Goal: Transaction & Acquisition: Purchase product/service

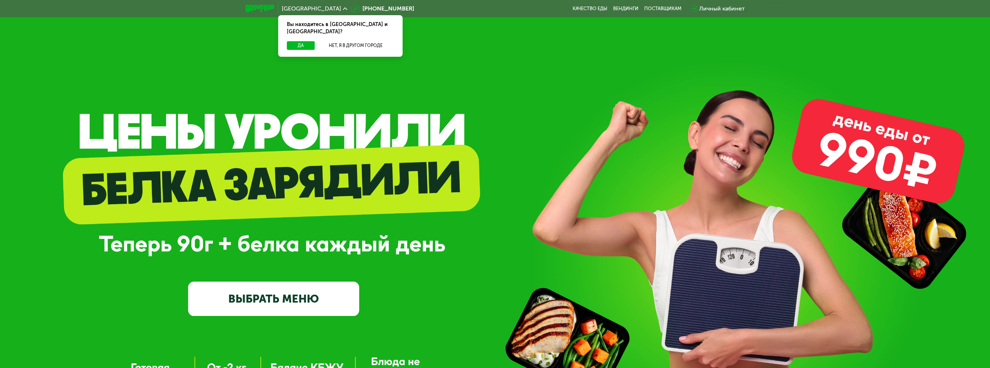
click at [291, 301] on link "ВЫБРАТЬ МЕНЮ" at bounding box center [273, 299] width 171 height 34
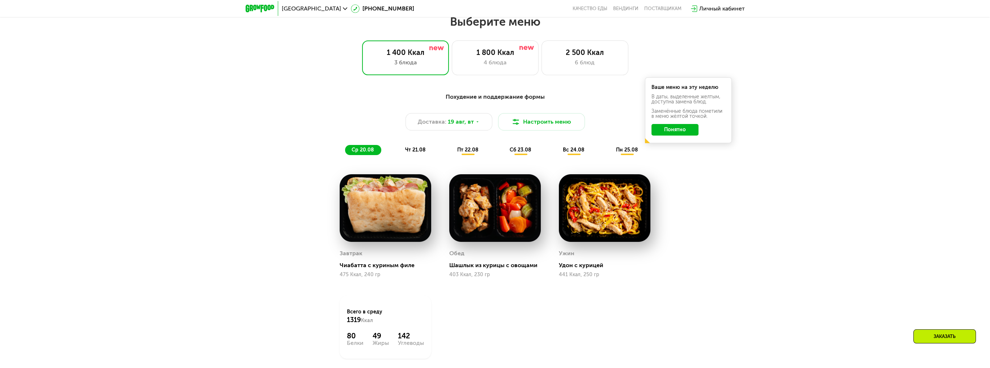
scroll to position [532, 0]
click at [502, 61] on div "4 блюда" at bounding box center [495, 62] width 72 height 9
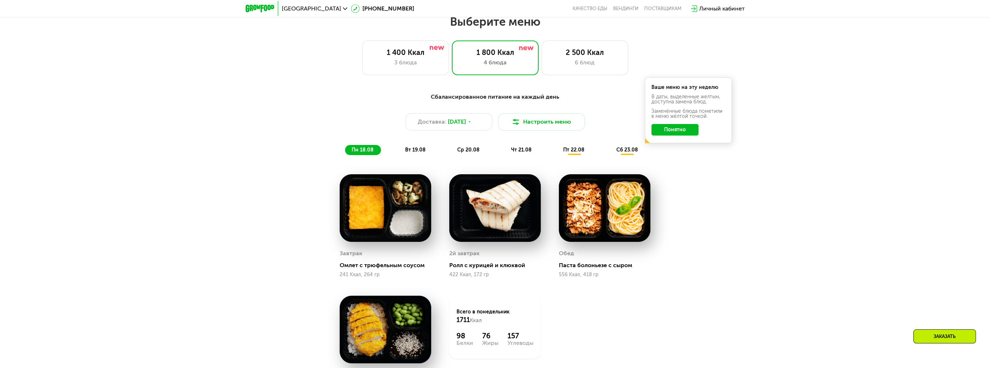
click at [697, 128] on button "Понятно" at bounding box center [674, 130] width 47 height 12
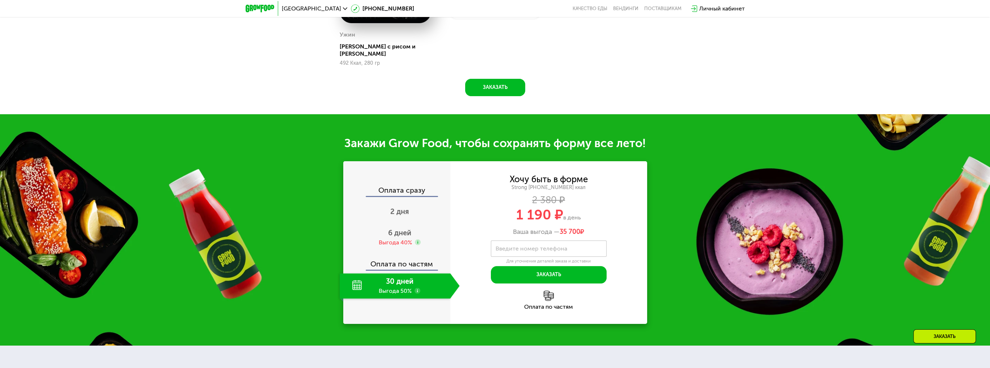
scroll to position [894, 0]
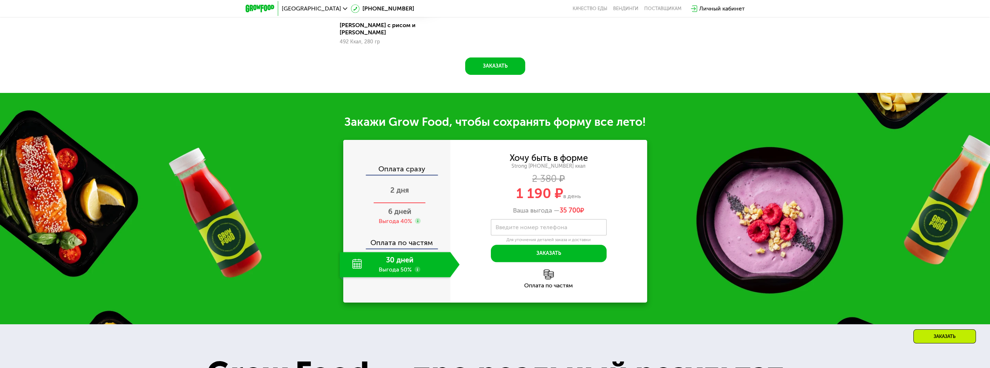
click at [398, 187] on span "2 дня" at bounding box center [399, 190] width 19 height 9
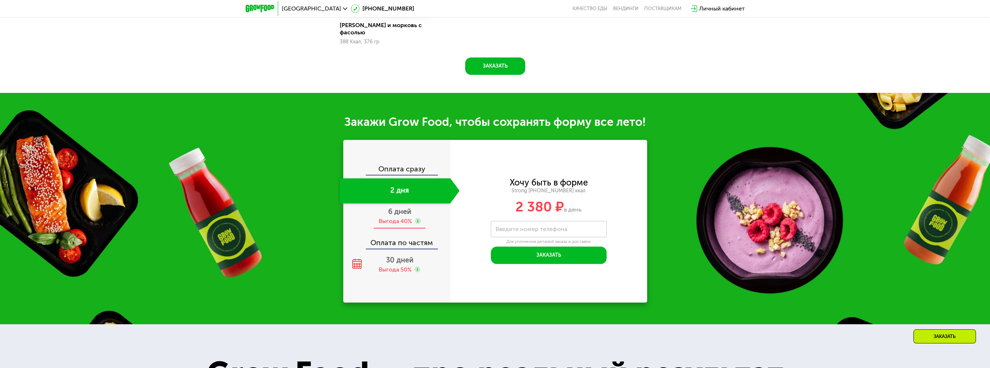
click at [411, 217] on div "Выгода 40%" at bounding box center [395, 221] width 33 height 8
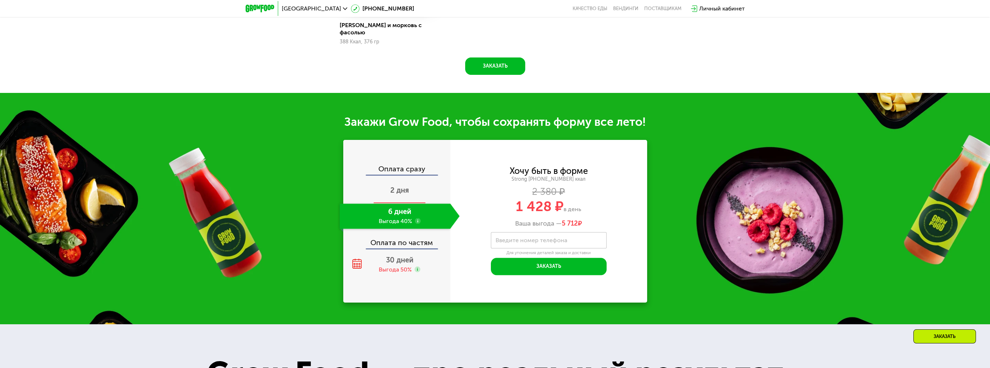
click at [417, 183] on div "2 дня" at bounding box center [399, 190] width 120 height 25
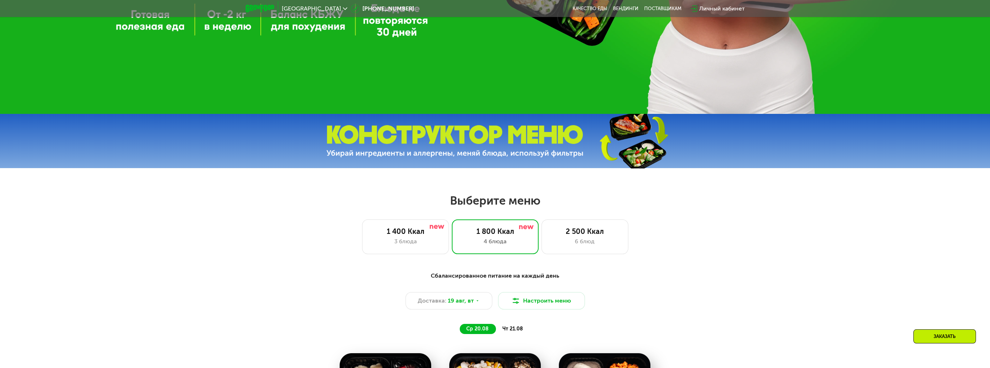
scroll to position [351, 0]
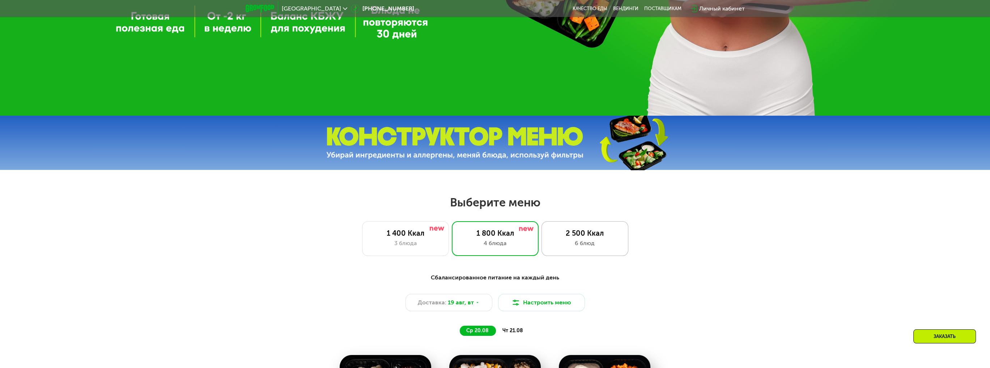
click at [580, 244] on div "6 блюд" at bounding box center [585, 243] width 72 height 9
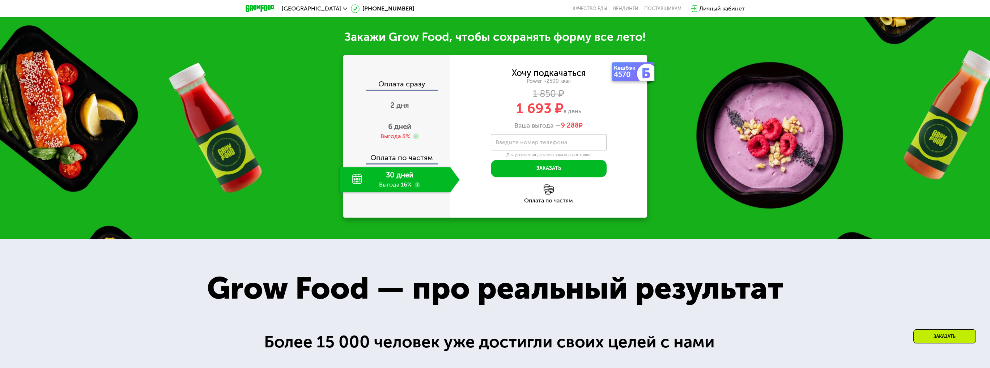
scroll to position [1002, 0]
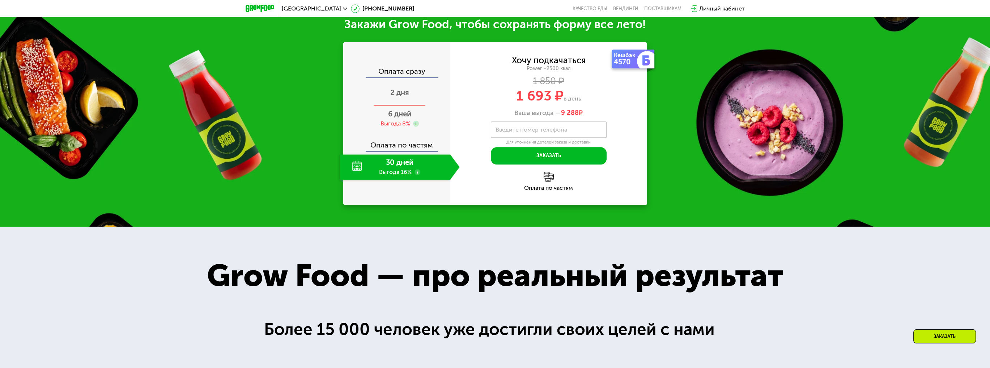
click at [418, 106] on div "2 дня" at bounding box center [399, 93] width 120 height 25
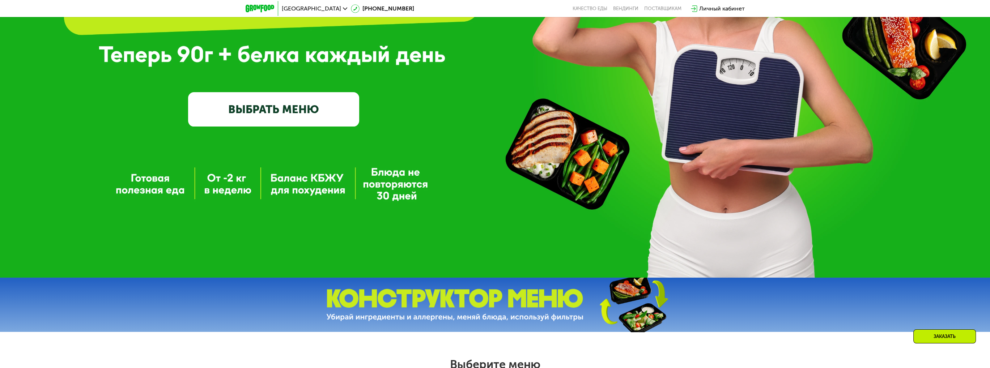
scroll to position [0, 0]
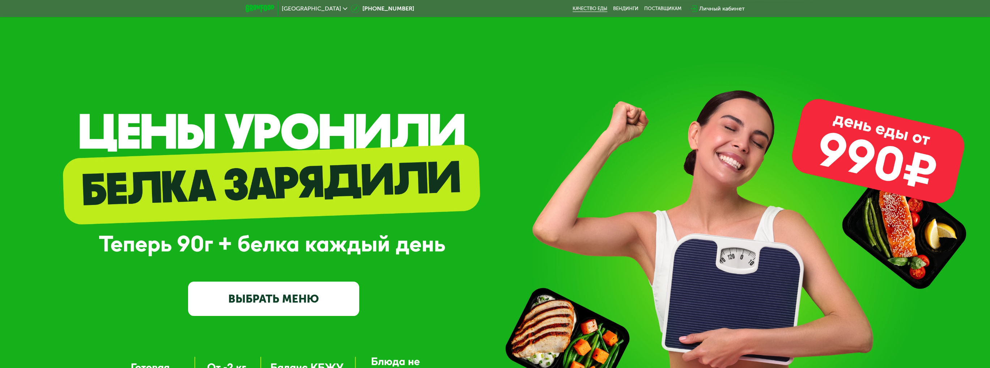
click at [593, 11] on link "Качество еды" at bounding box center [589, 9] width 35 height 6
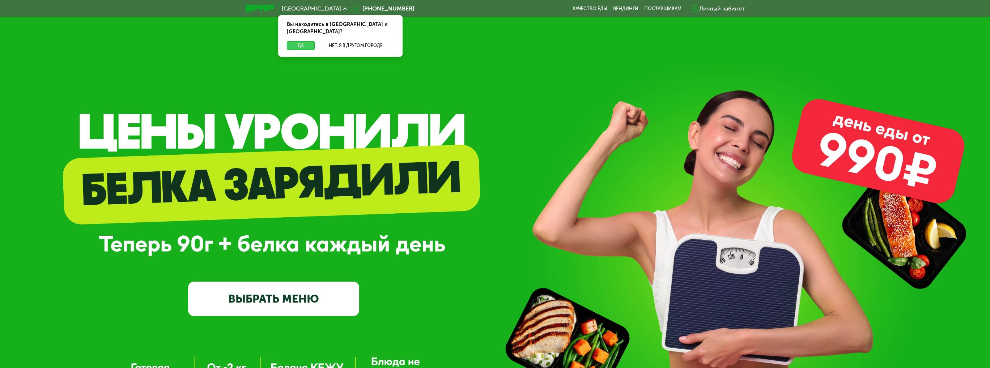
click at [305, 41] on button "Да" at bounding box center [301, 45] width 28 height 9
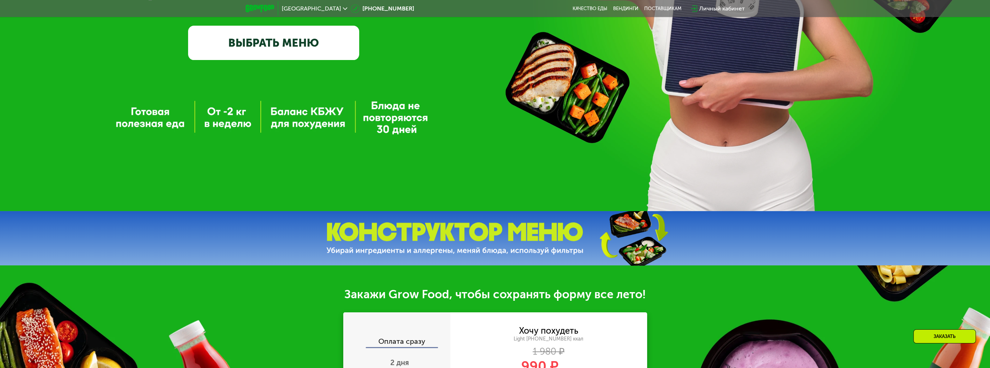
scroll to position [145, 0]
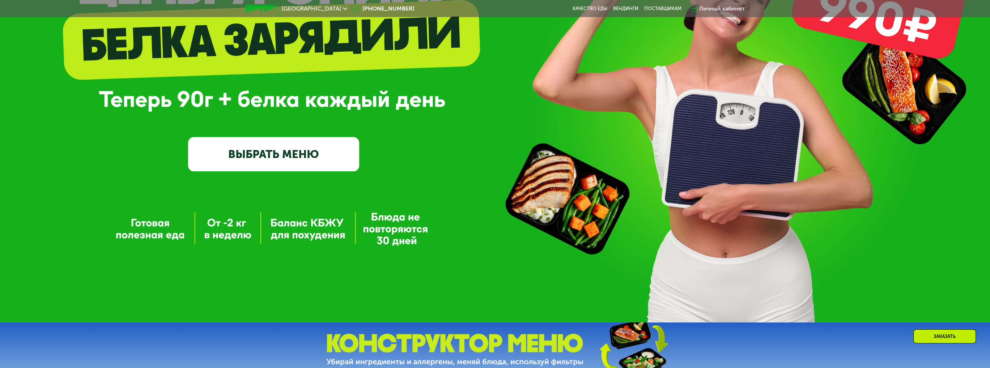
click at [314, 154] on link "ВЫБРАТЬ МЕНЮ" at bounding box center [273, 154] width 171 height 34
click at [325, 167] on link "ВЫБРАТЬ МЕНЮ" at bounding box center [273, 154] width 171 height 34
click at [289, 159] on link "ВЫБРАТЬ МЕНЮ" at bounding box center [273, 154] width 171 height 34
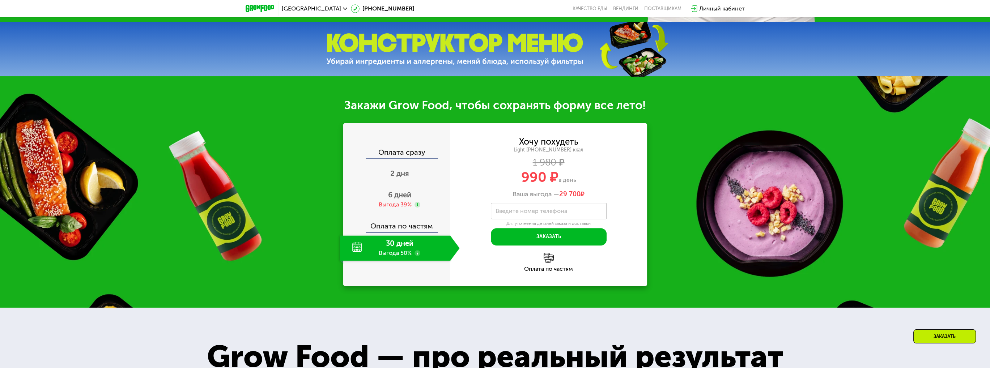
scroll to position [398, 0]
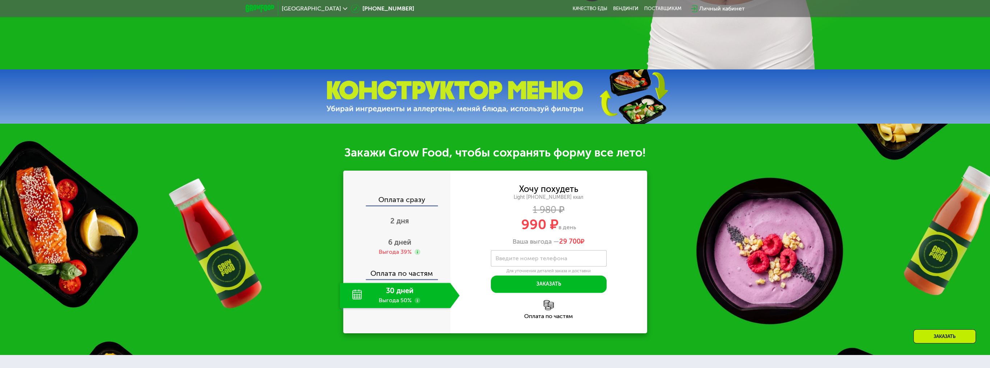
click at [479, 97] on img at bounding box center [454, 97] width 257 height 32
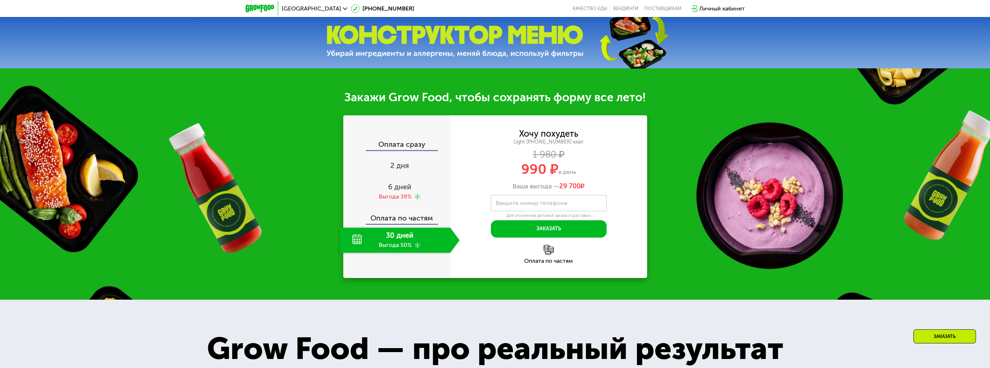
scroll to position [434, 0]
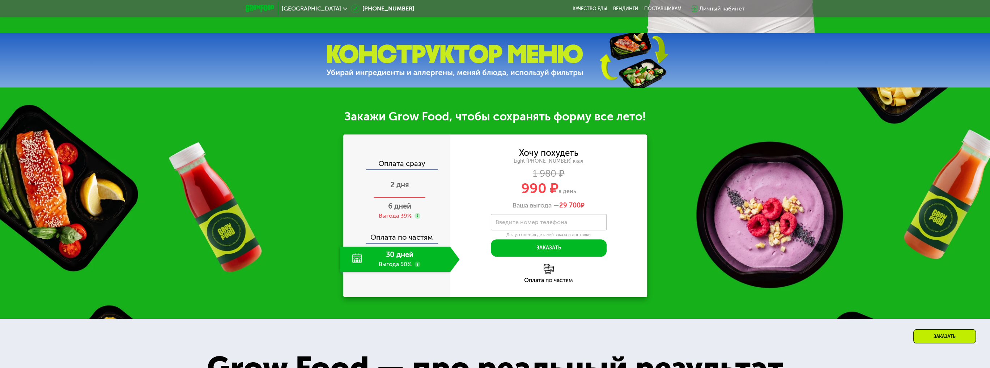
click at [400, 188] on span "2 дня" at bounding box center [399, 184] width 19 height 9
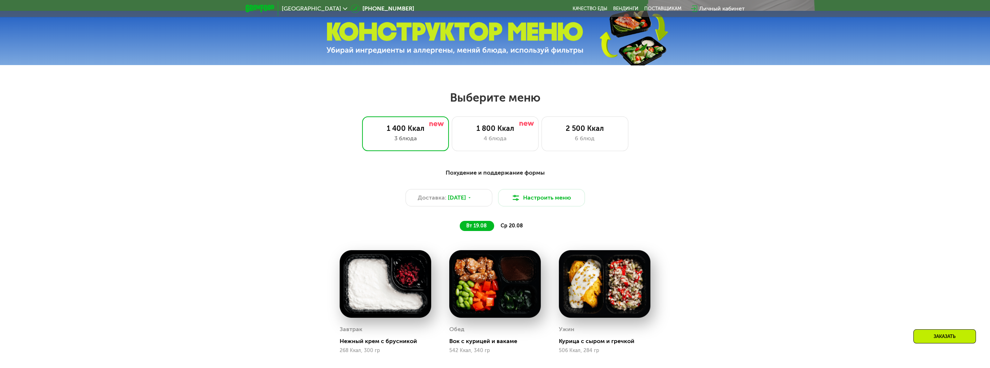
scroll to position [506, 0]
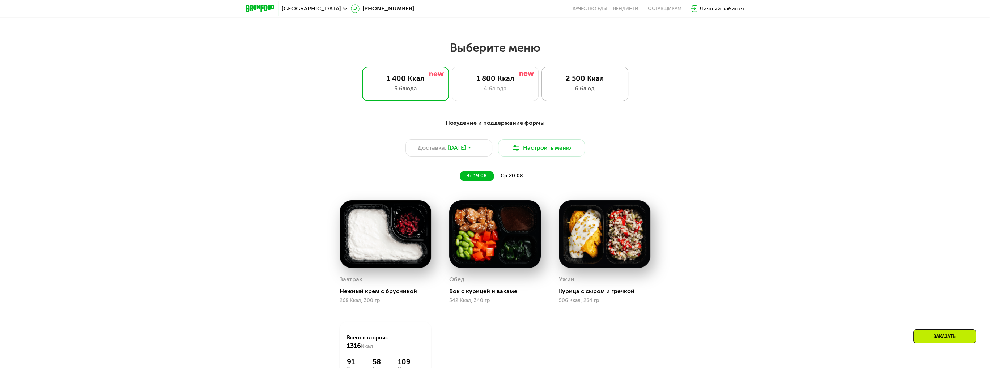
click at [606, 87] on div "6 блюд" at bounding box center [585, 88] width 72 height 9
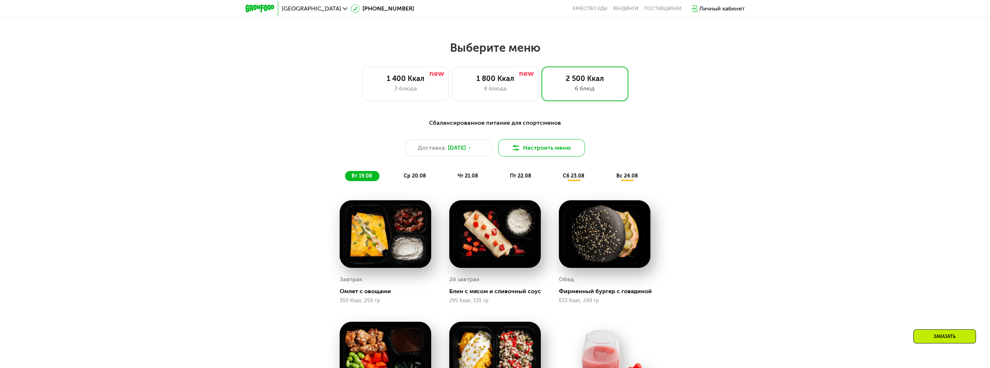
click at [544, 156] on button "Настроить меню" at bounding box center [541, 147] width 87 height 17
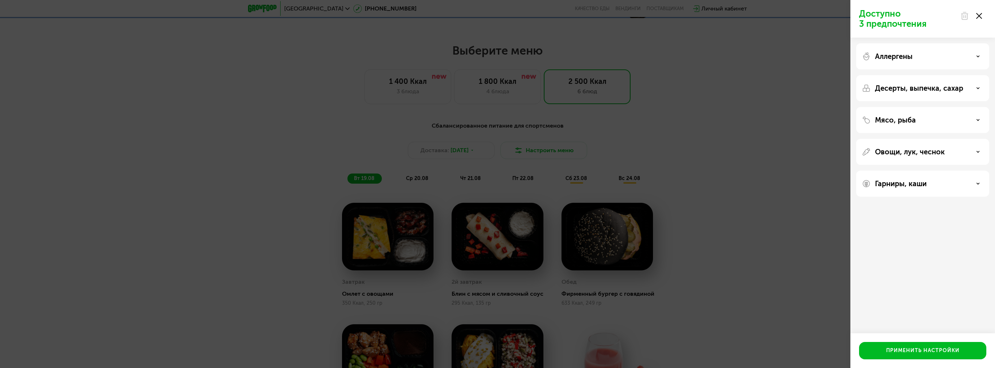
click at [926, 75] on div "Аллергены" at bounding box center [922, 88] width 133 height 26
click at [923, 88] on p "Десерты, выпечка, сахар" at bounding box center [919, 88] width 88 height 9
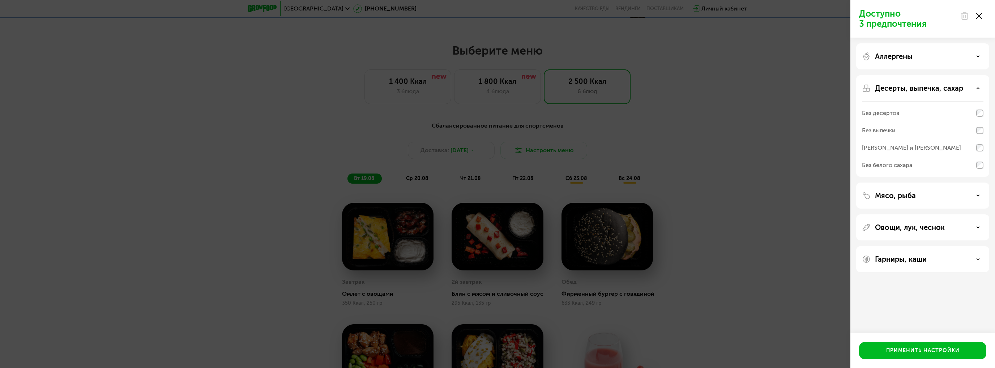
click at [980, 15] on icon at bounding box center [979, 16] width 6 height 6
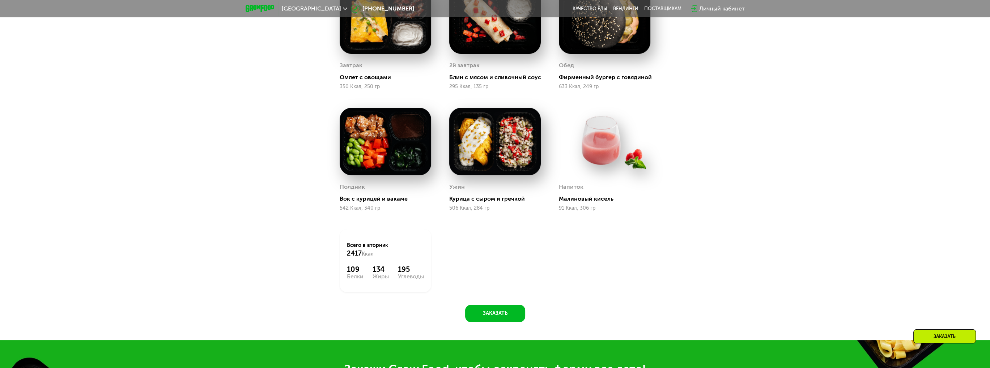
scroll to position [1012, 0]
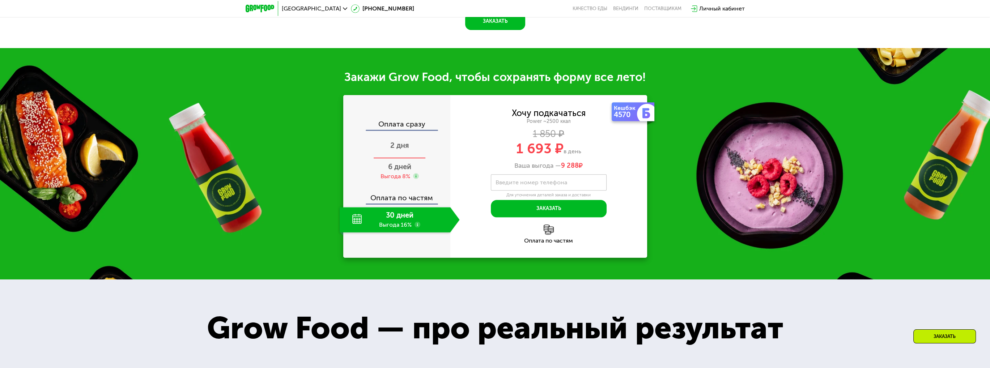
click at [405, 148] on span "2 дня" at bounding box center [399, 145] width 19 height 9
